Goal: Find specific page/section: Find specific page/section

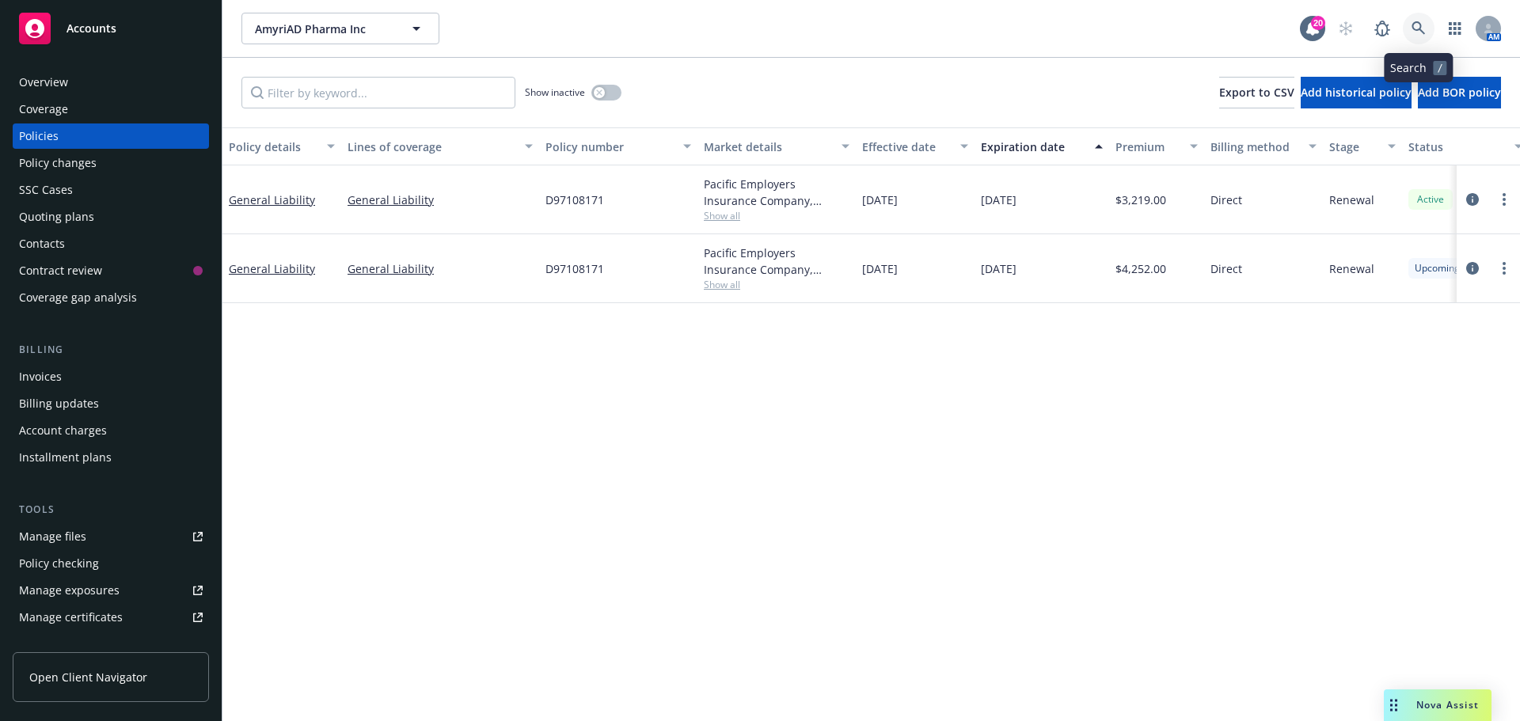
click at [1418, 24] on icon at bounding box center [1419, 28] width 14 height 14
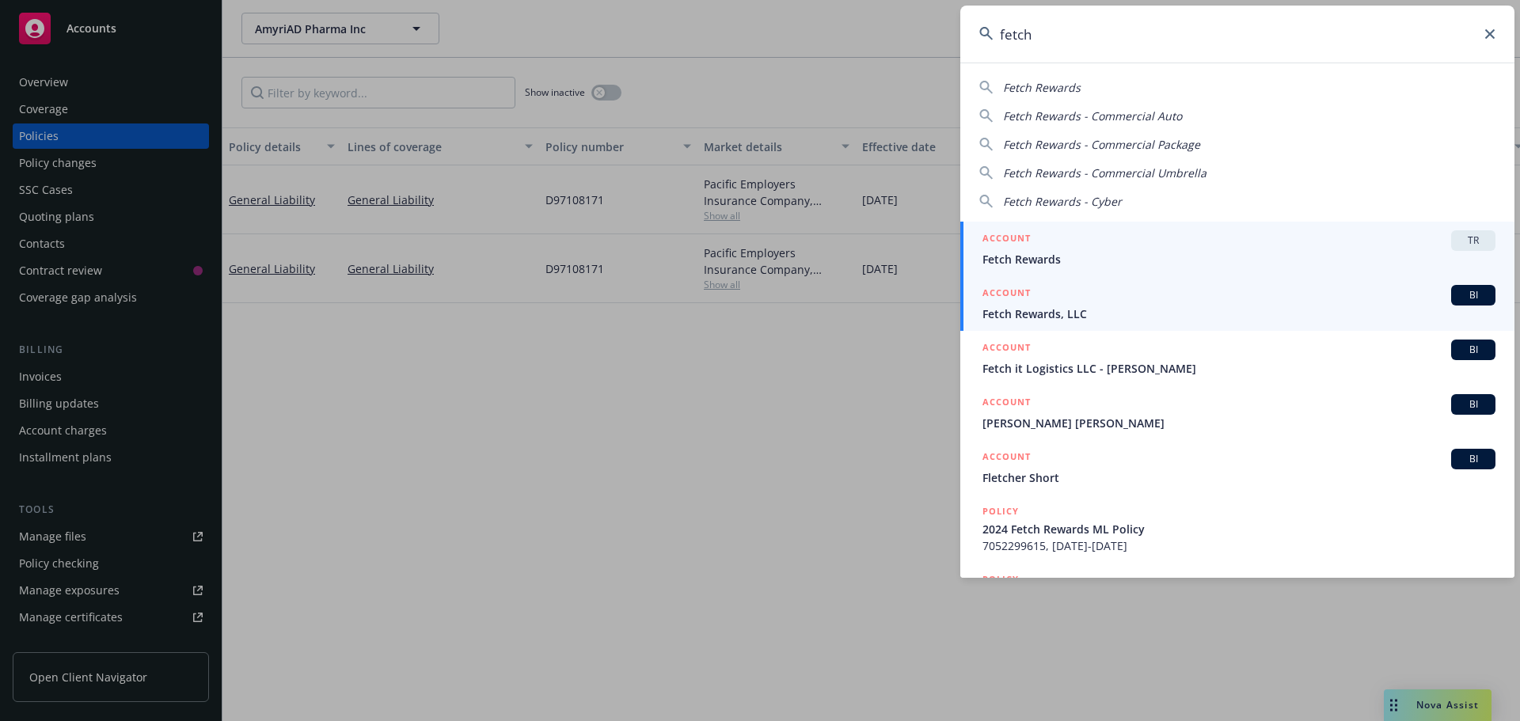
type input "fetch"
click at [1458, 292] on span "BI" at bounding box center [1474, 295] width 32 height 14
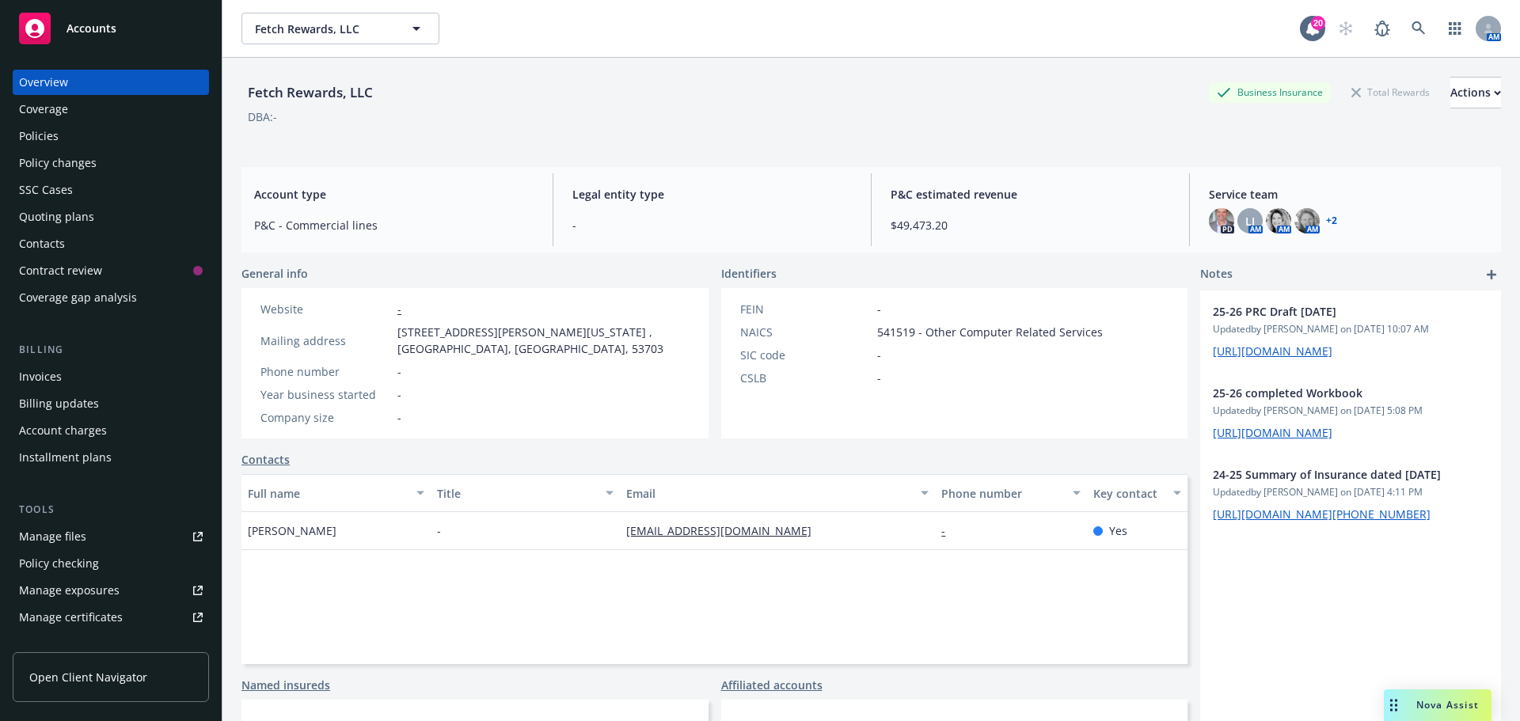
click at [51, 133] on div "Policies" at bounding box center [39, 136] width 40 height 25
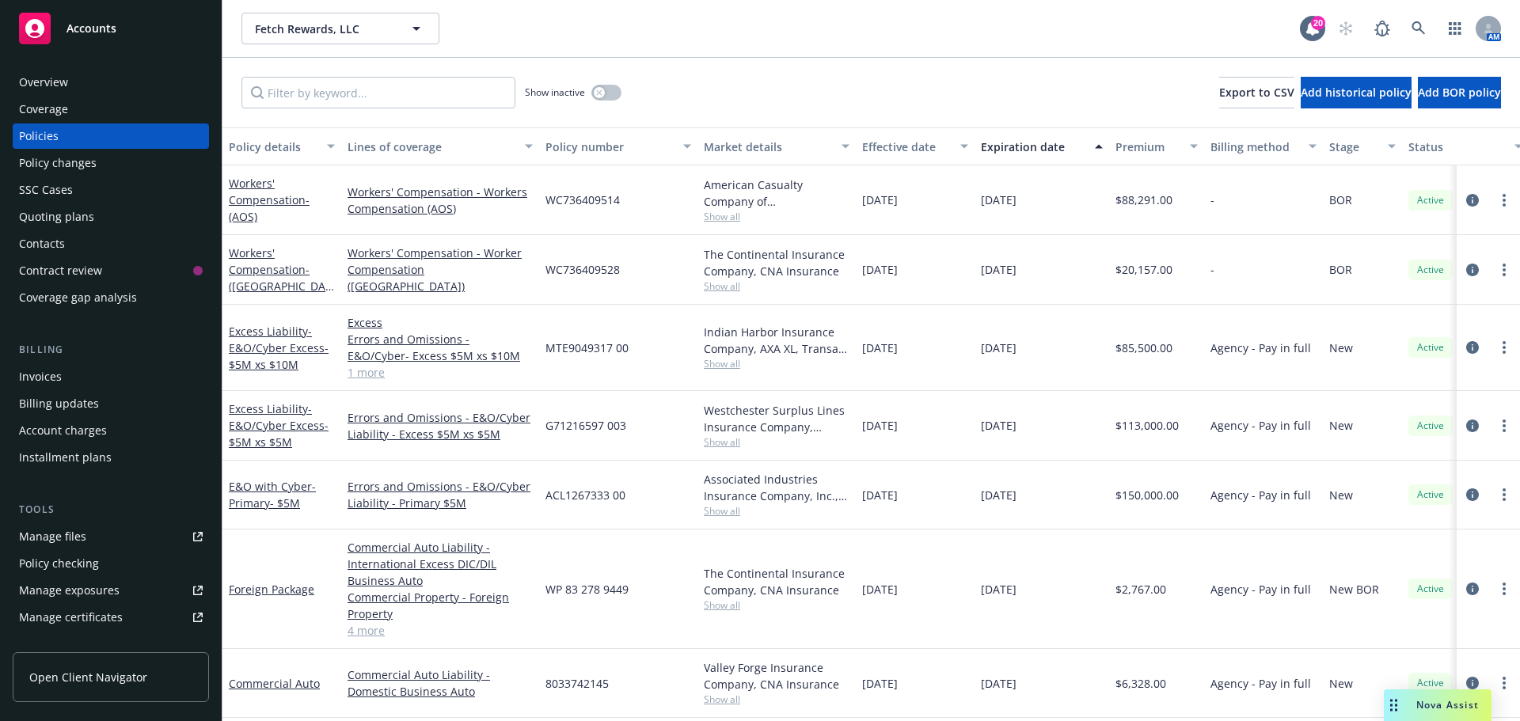
click at [40, 376] on div "Invoices" at bounding box center [40, 376] width 43 height 25
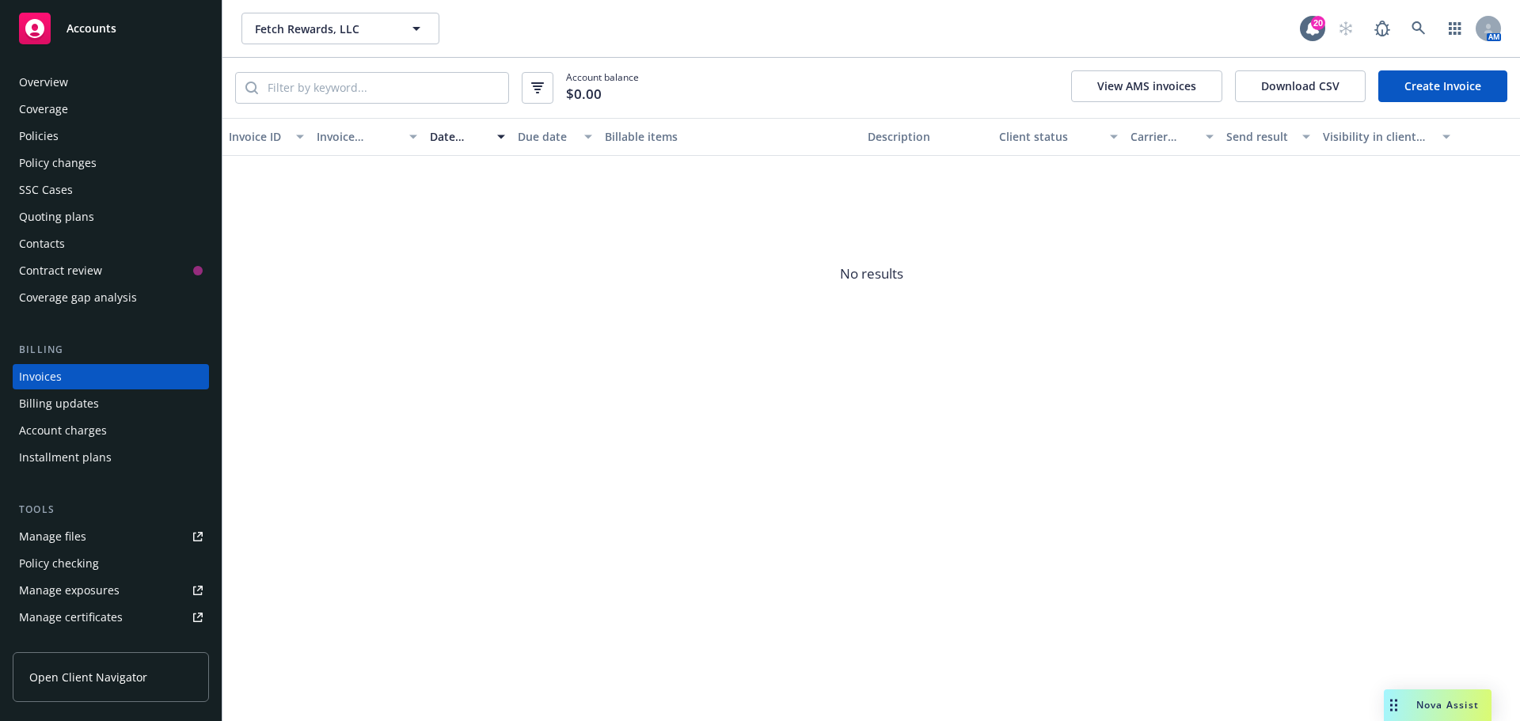
click at [1317, 360] on span "No results" at bounding box center [872, 275] width 1298 height 238
